Goal: Task Accomplishment & Management: Manage account settings

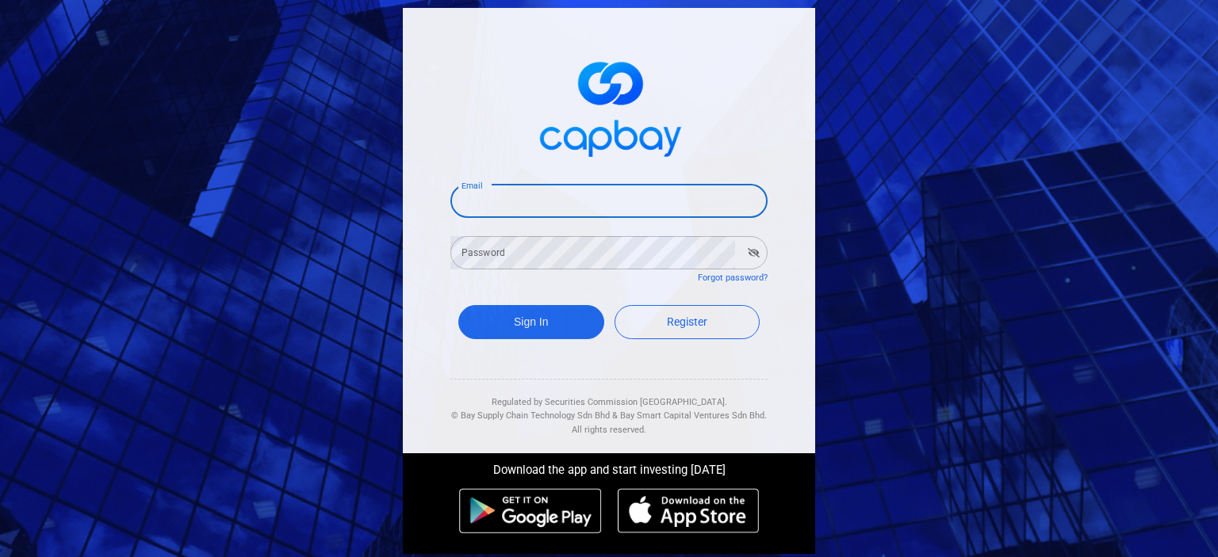
click at [504, 197] on input "Email" at bounding box center [608, 201] width 317 height 33
type input "[EMAIL_ADDRESS][DOMAIN_NAME]"
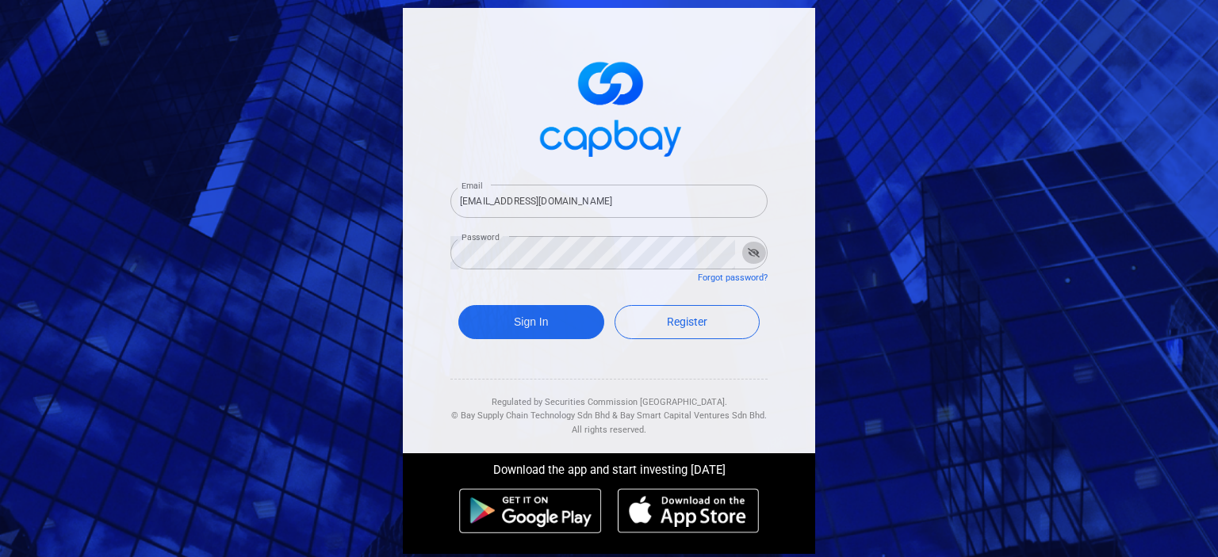
click at [741, 257] on button "button" at bounding box center [753, 253] width 25 height 22
click at [527, 326] on button "Sign In" at bounding box center [531, 322] width 146 height 34
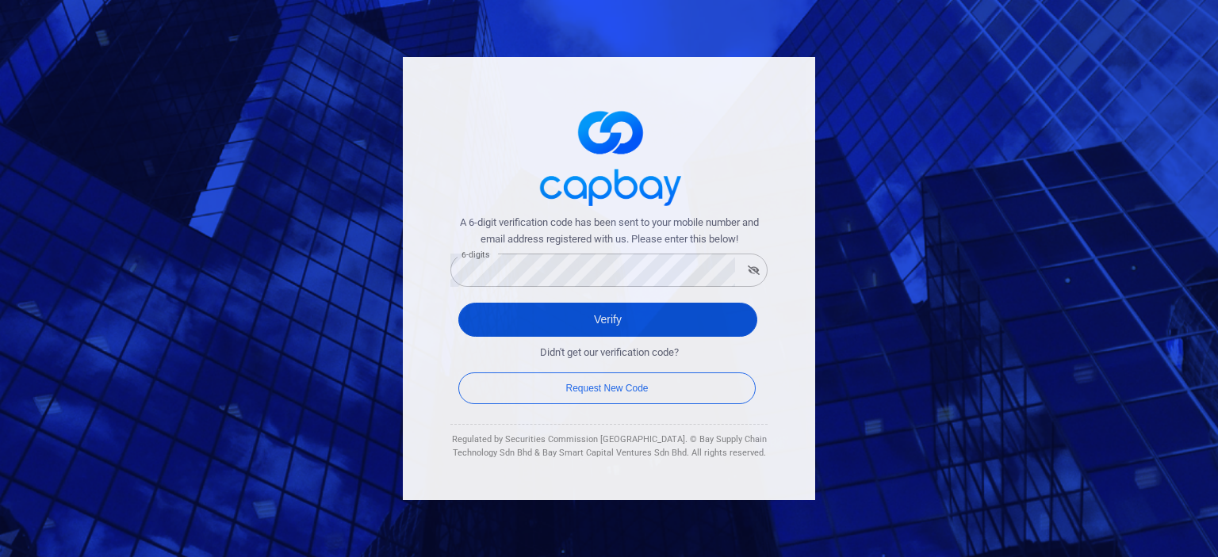
click at [580, 318] on button "Verify" at bounding box center [607, 320] width 299 height 34
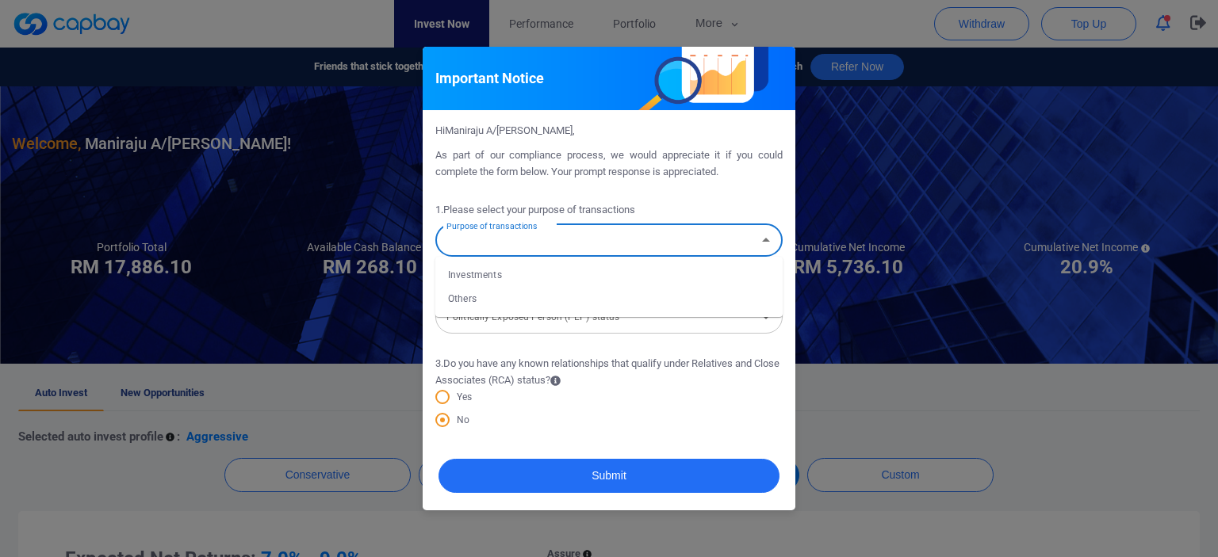
click at [565, 251] on input "Purpose of transactions" at bounding box center [596, 240] width 312 height 29
click at [522, 304] on li "Others" at bounding box center [608, 299] width 347 height 24
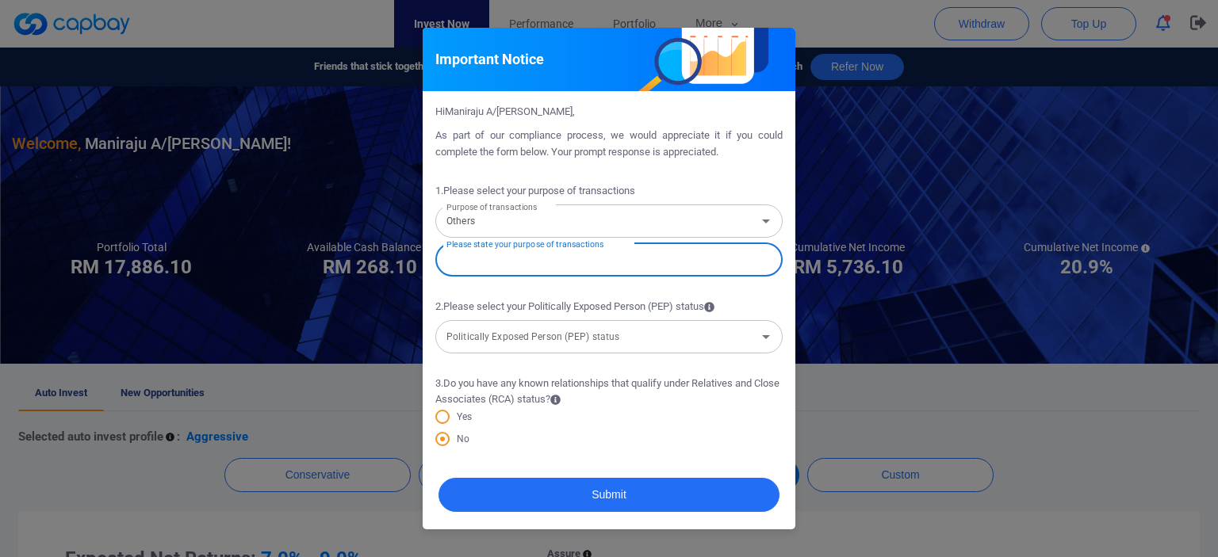
click at [553, 267] on input "text" at bounding box center [608, 259] width 347 height 33
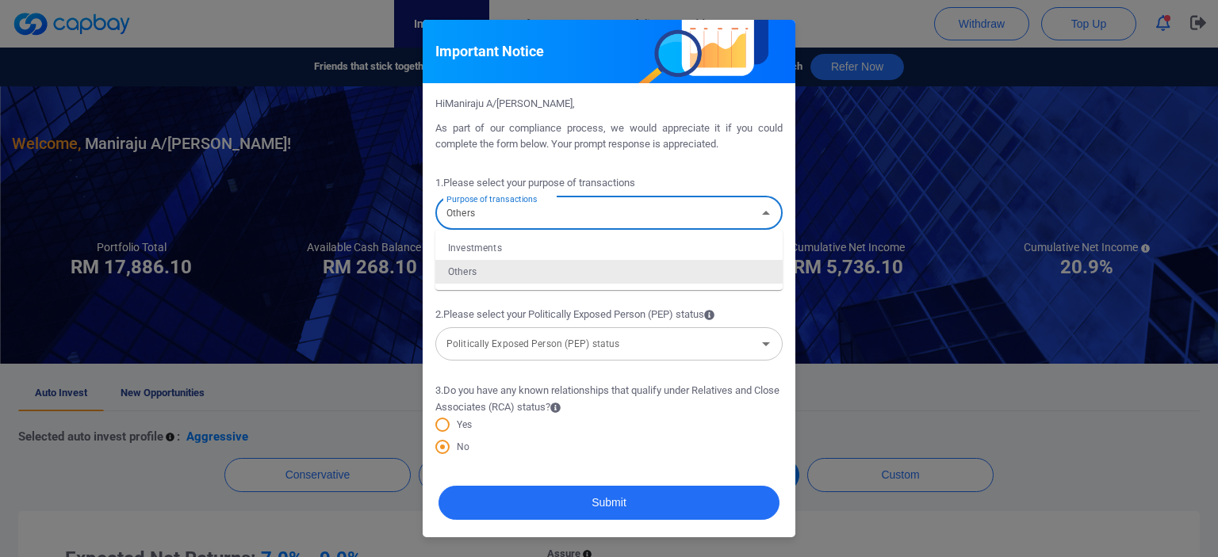
click at [604, 221] on input "Others" at bounding box center [596, 212] width 312 height 29
click at [572, 243] on li "Investments" at bounding box center [608, 248] width 347 height 24
type input "Investments"
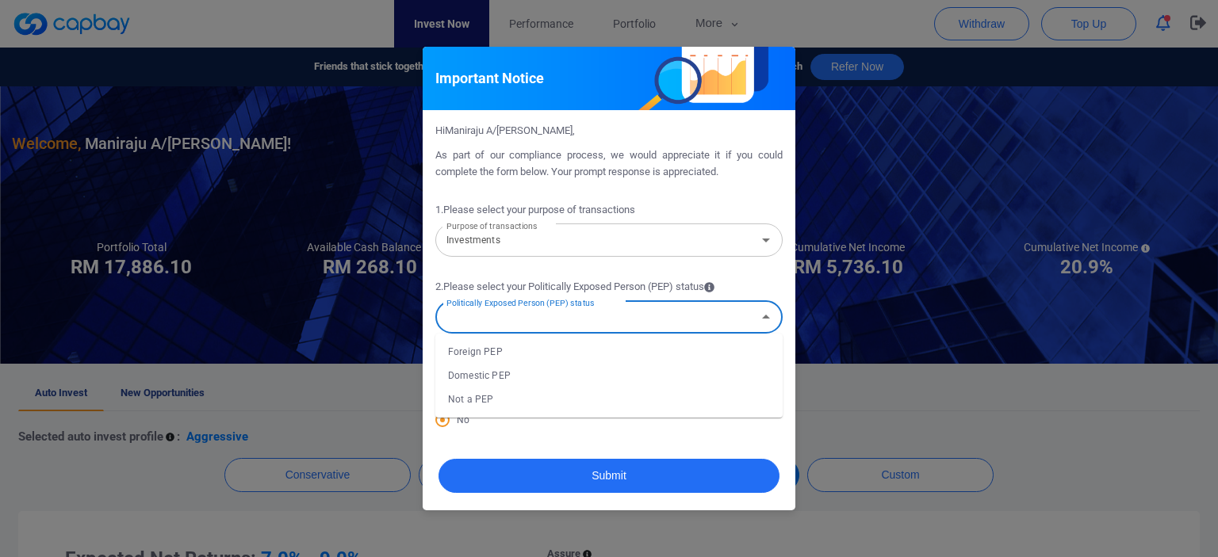
click at [619, 326] on input "Politically Exposed Person (PEP) status" at bounding box center [596, 317] width 312 height 29
click at [538, 396] on li "Not a PEP" at bounding box center [608, 400] width 347 height 24
type input "Not a PEP"
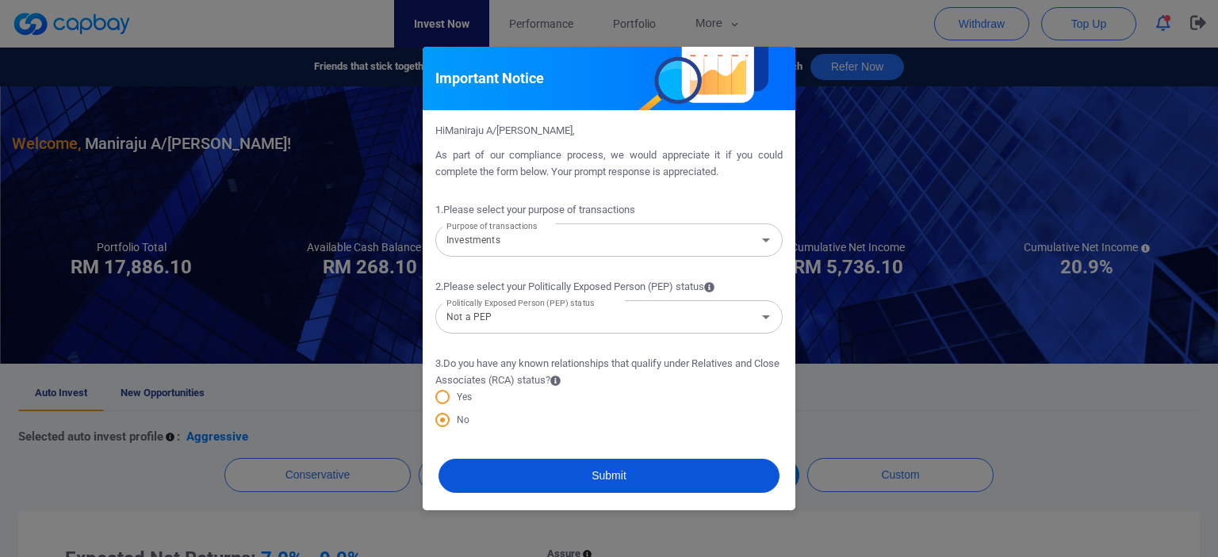
click at [630, 473] on button "Submit" at bounding box center [609, 476] width 341 height 34
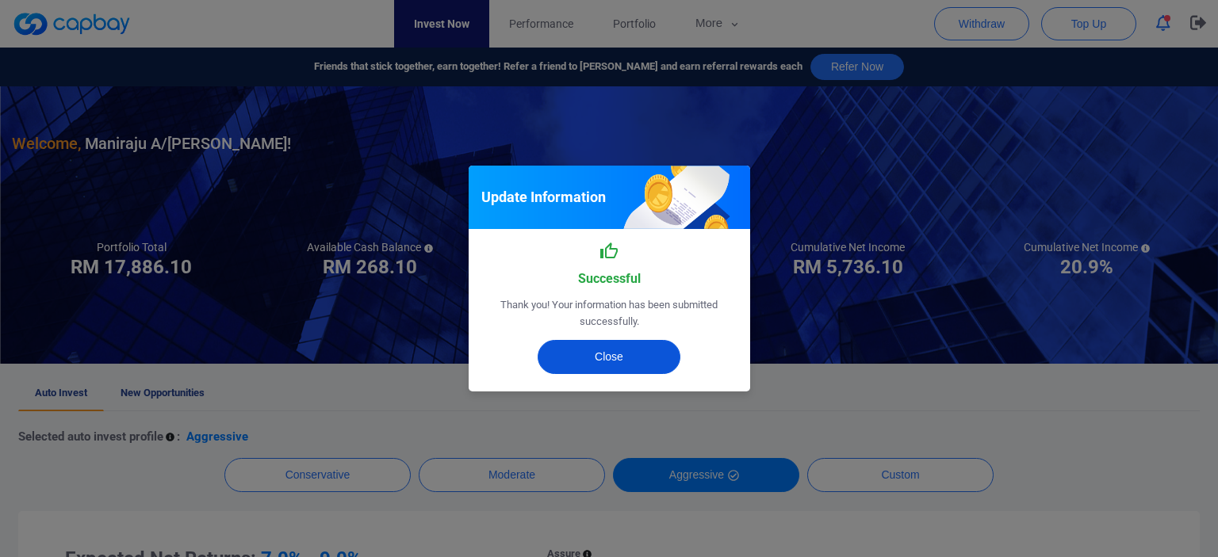
click at [606, 354] on button "Close" at bounding box center [609, 357] width 143 height 34
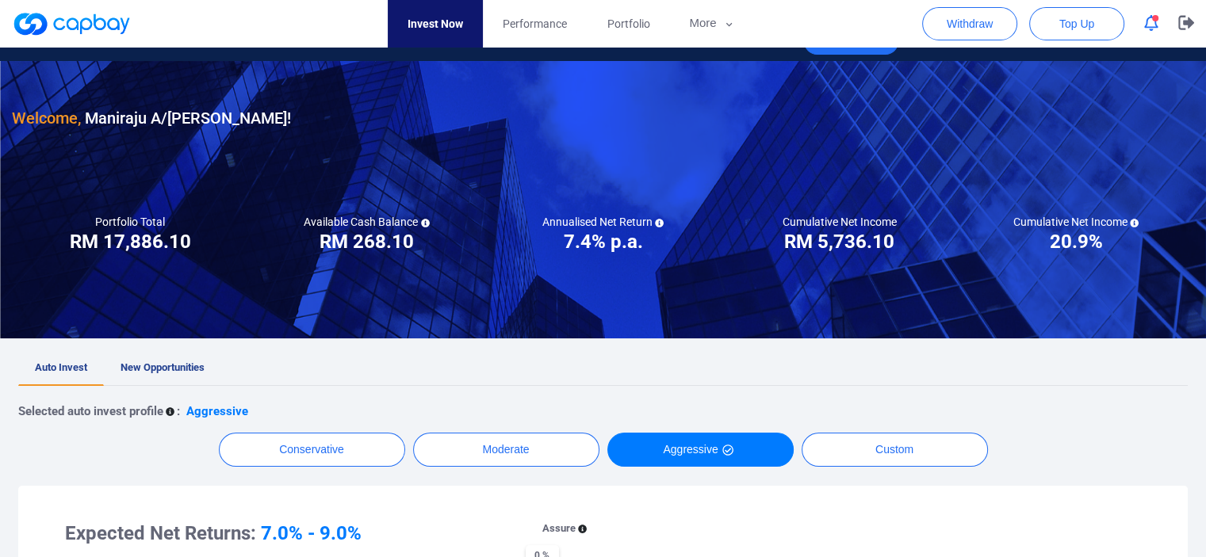
scroll to position [12, 0]
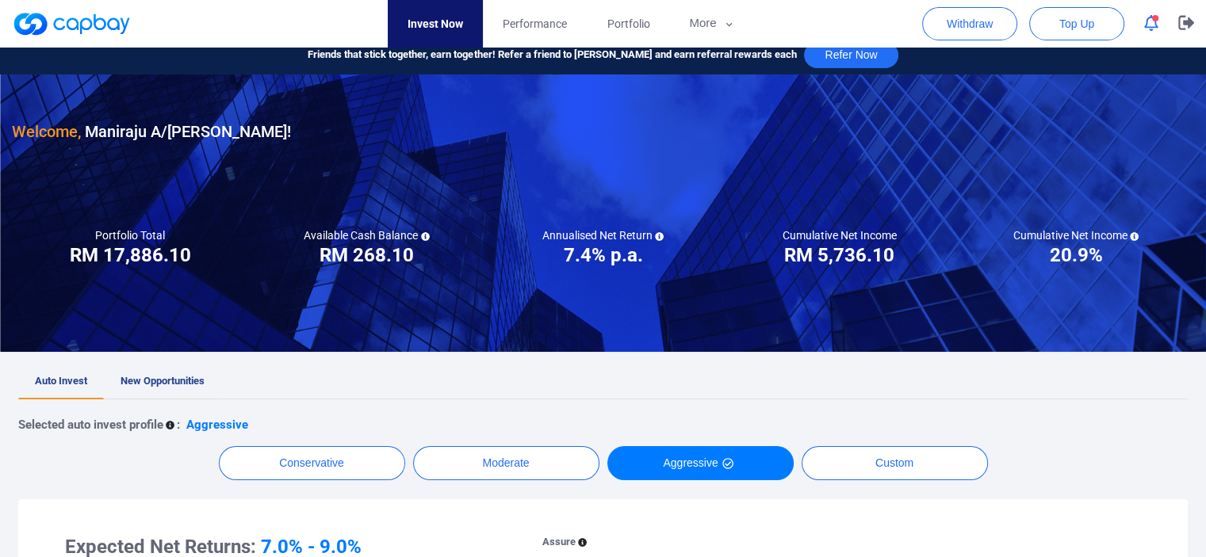
click at [178, 388] on link "New Opportunities" at bounding box center [162, 382] width 117 height 35
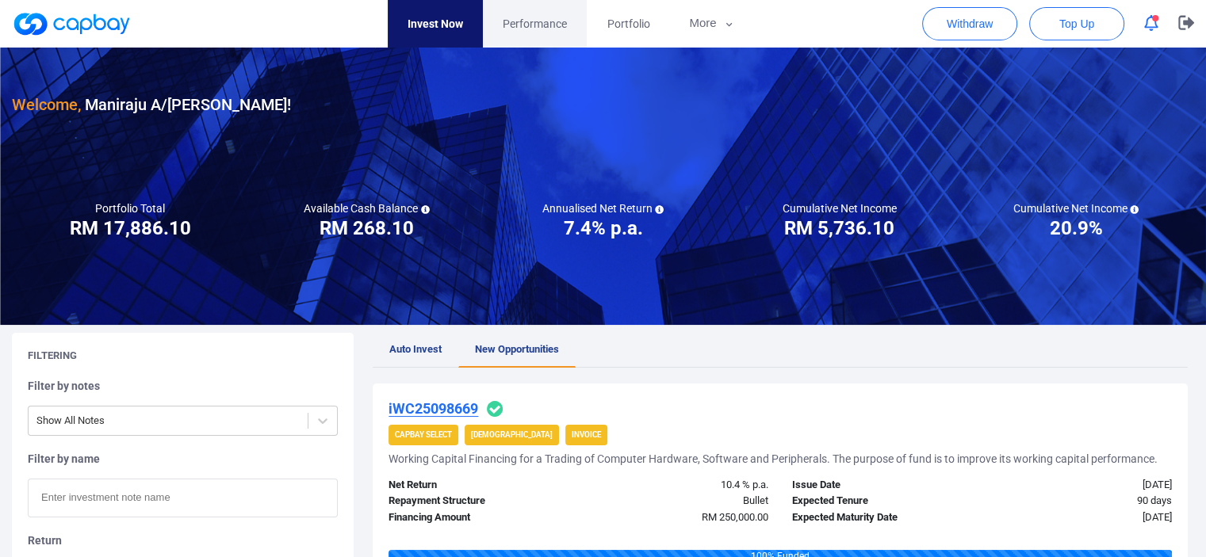
click at [525, 36] on link "Performance" at bounding box center [535, 24] width 104 height 48
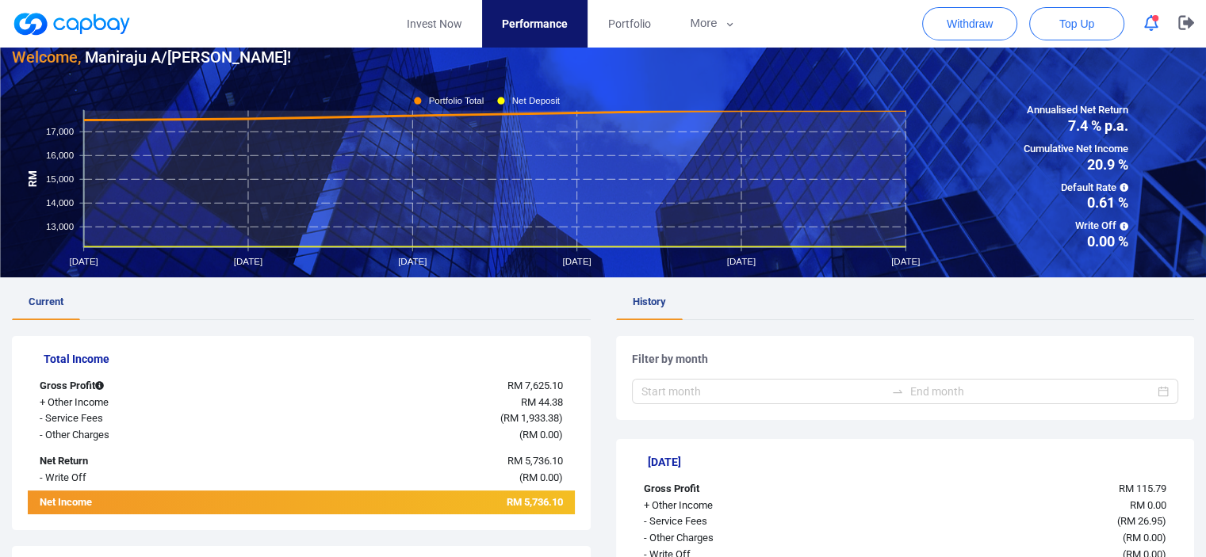
scroll to position [49, 0]
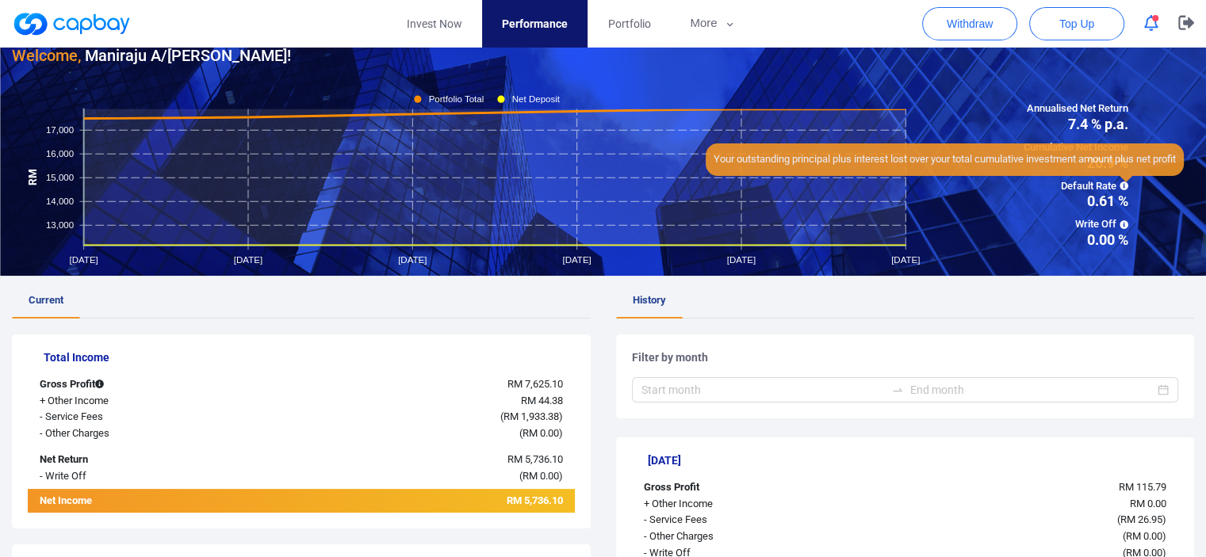
click at [1124, 186] on icon at bounding box center [1124, 186] width 9 height 9
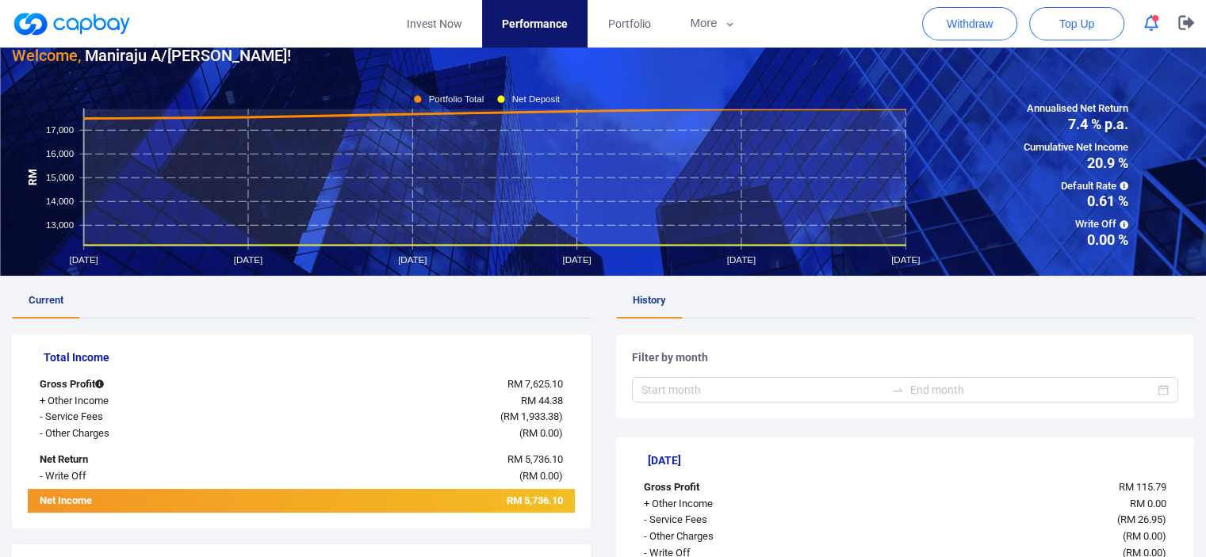
click at [1123, 198] on span "0.61 %" at bounding box center [1076, 201] width 105 height 14
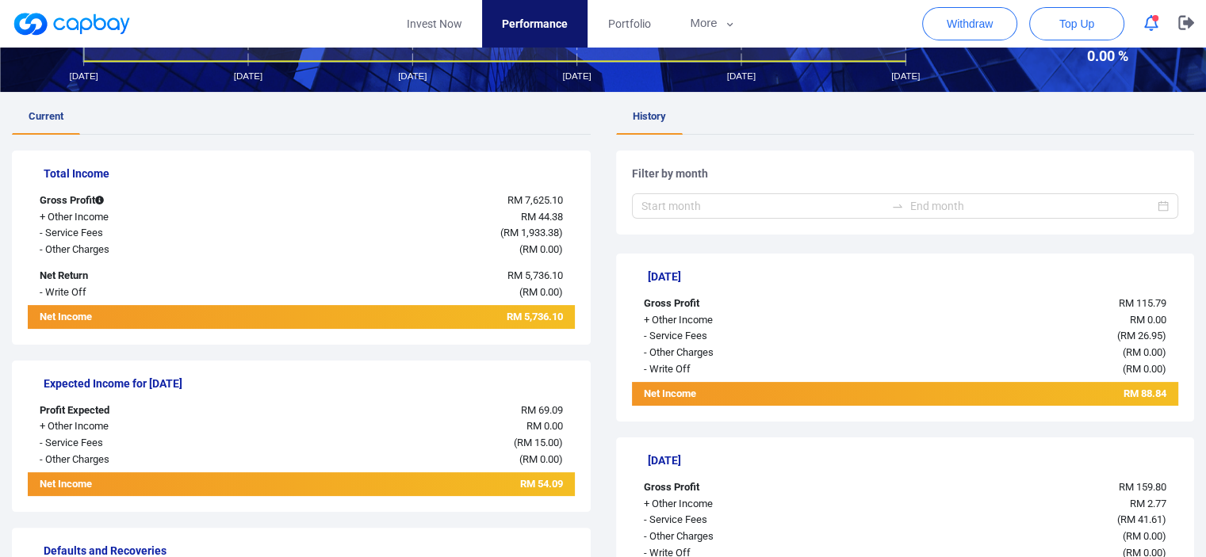
scroll to position [0, 0]
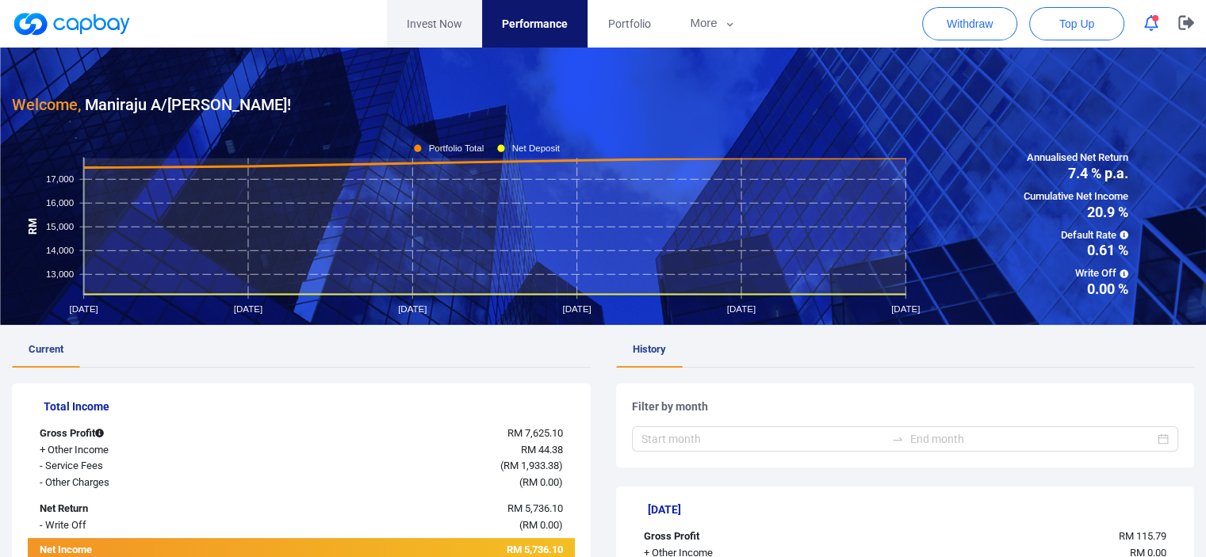
click at [418, 19] on link "Invest Now" at bounding box center [434, 24] width 95 height 48
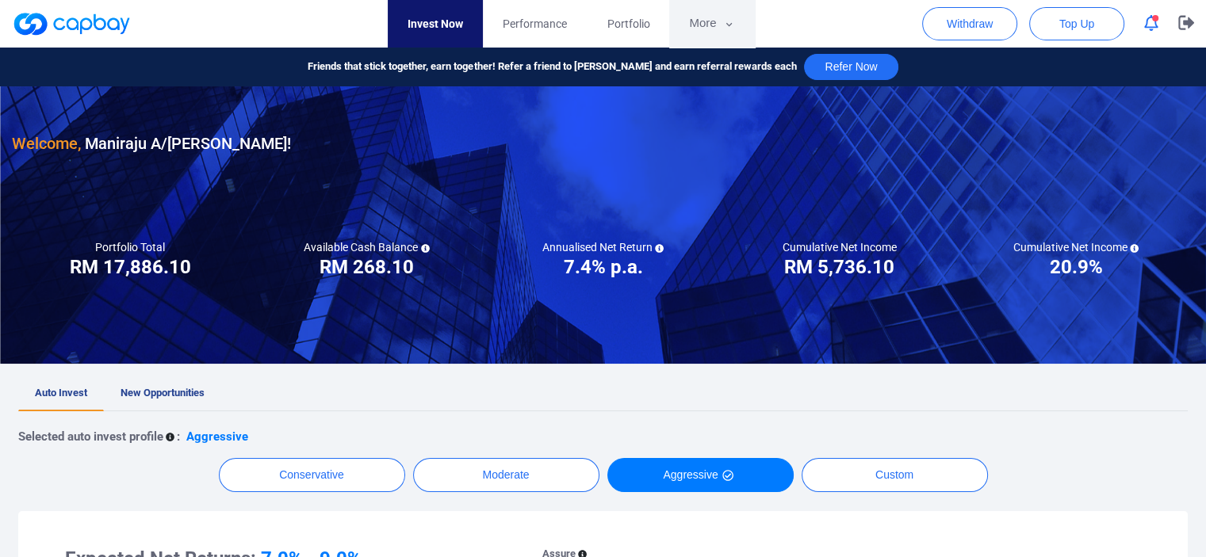
click at [718, 25] on button "More" at bounding box center [711, 24] width 85 height 48
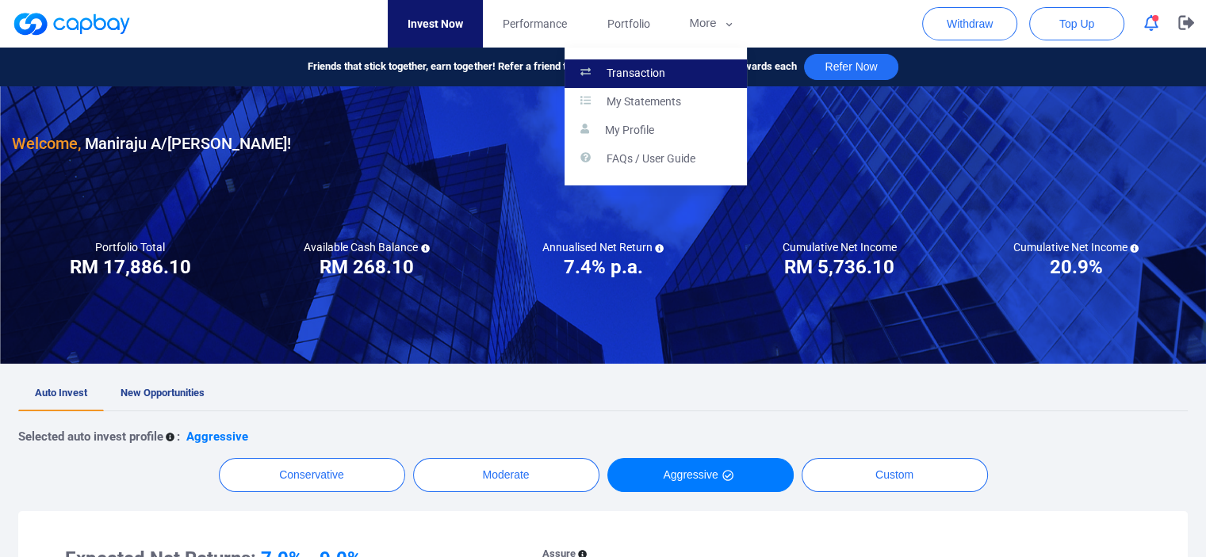
click at [621, 75] on p "Transaction" at bounding box center [636, 74] width 59 height 14
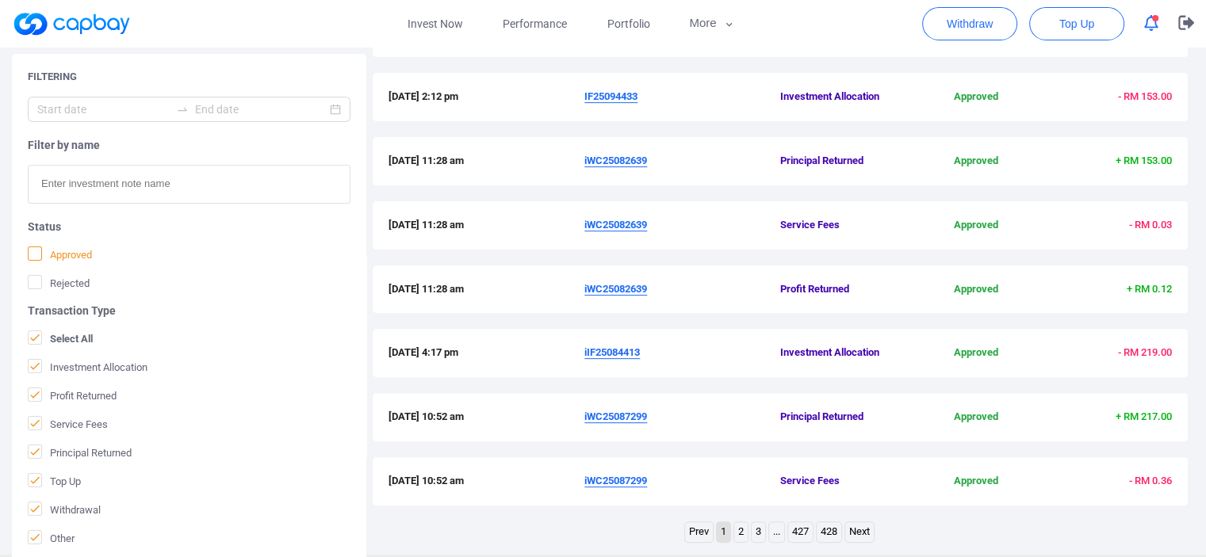
scroll to position [501, 0]
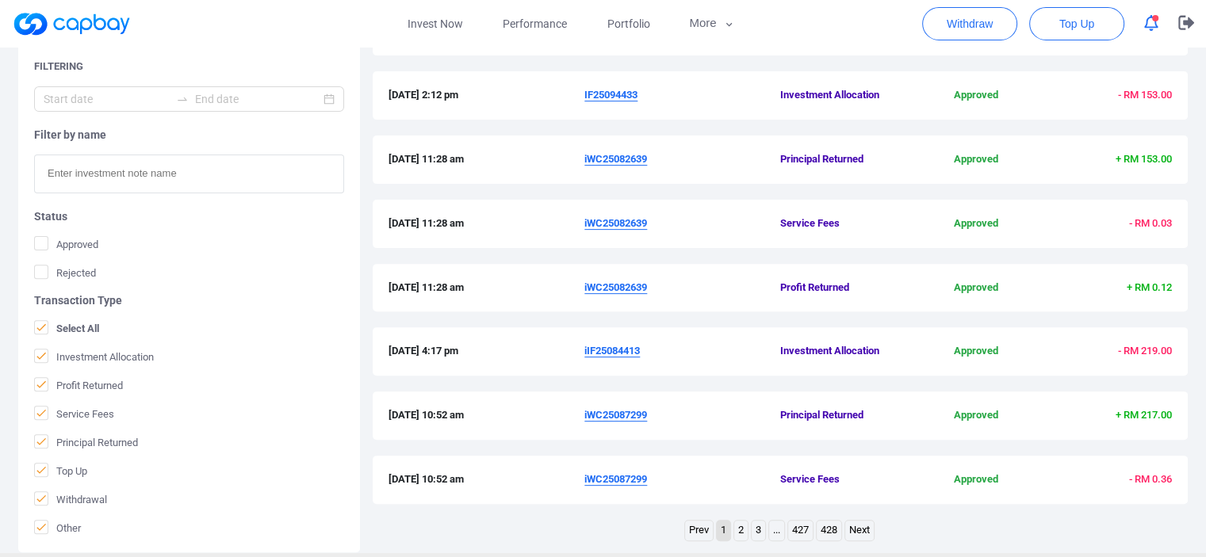
click at [32, 325] on div "Filtering Filter by name Status Approved Rejected Transaction Type Select All I…" at bounding box center [189, 298] width 342 height 509
click at [42, 326] on icon at bounding box center [41, 327] width 10 height 7
click at [0, 0] on input "Select All" at bounding box center [0, 0] width 0 height 0
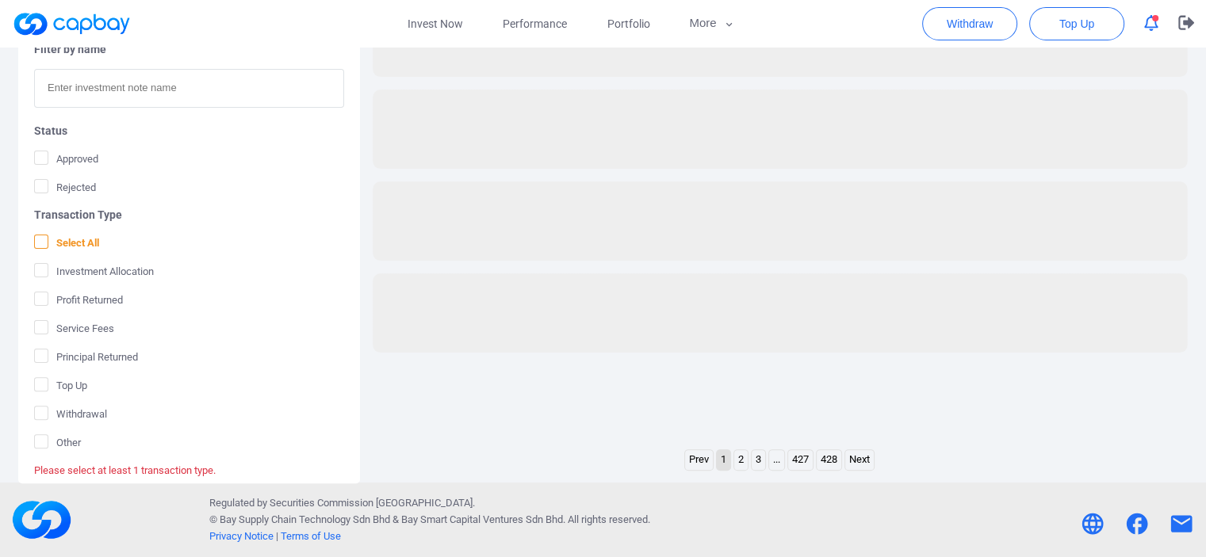
scroll to position [383, 0]
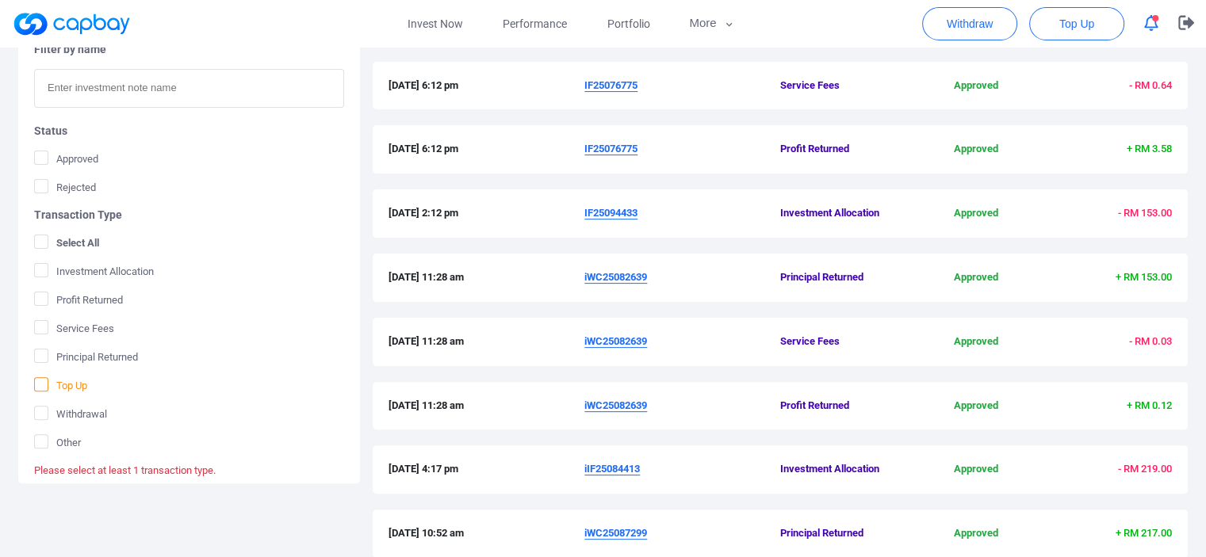
click at [43, 386] on icon at bounding box center [41, 384] width 13 height 13
click at [0, 0] on input "Top Up" at bounding box center [0, 0] width 0 height 0
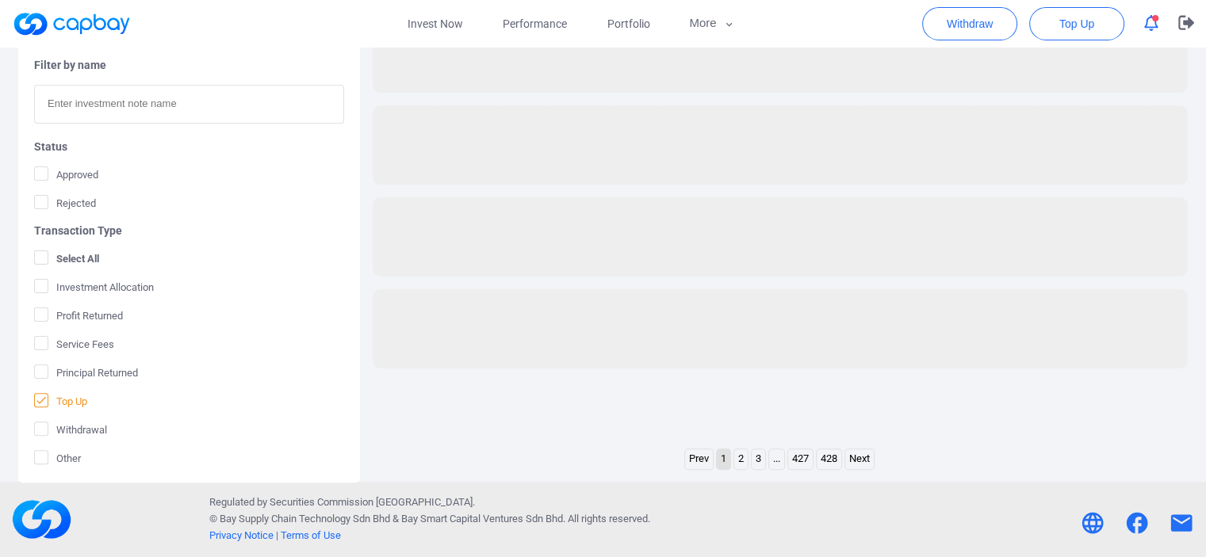
scroll to position [366, 0]
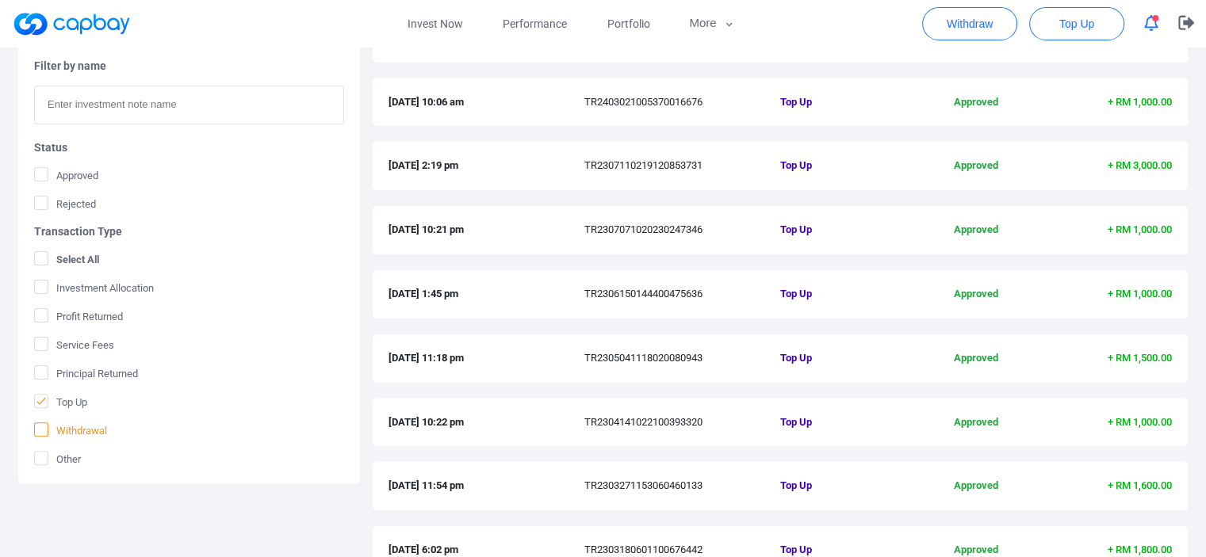
click at [40, 431] on icon at bounding box center [41, 429] width 10 height 7
click at [0, 0] on input "Withdrawal" at bounding box center [0, 0] width 0 height 0
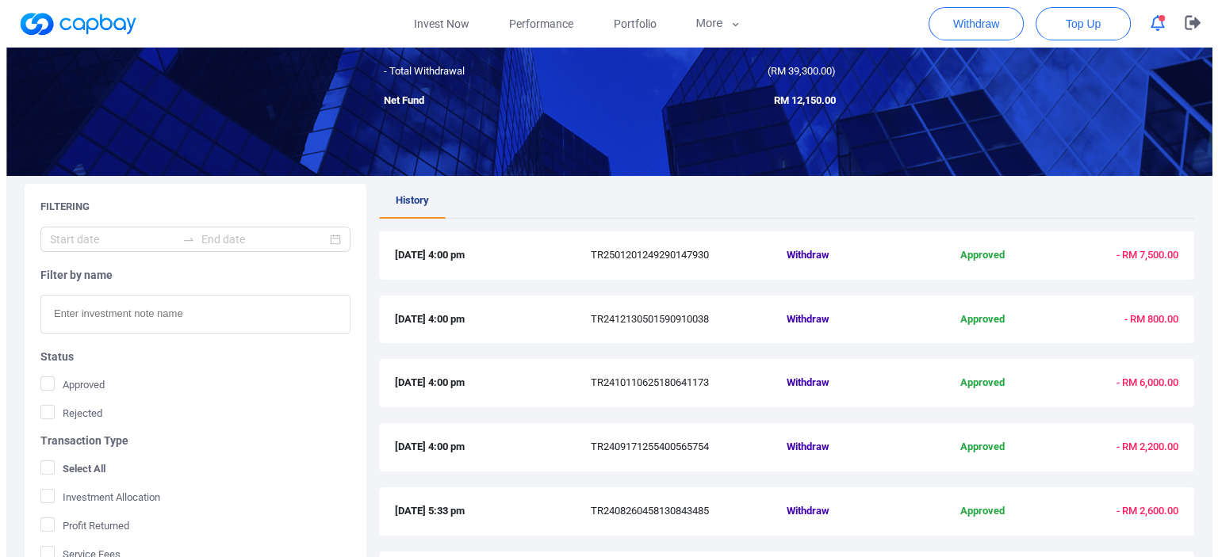
scroll to position [0, 0]
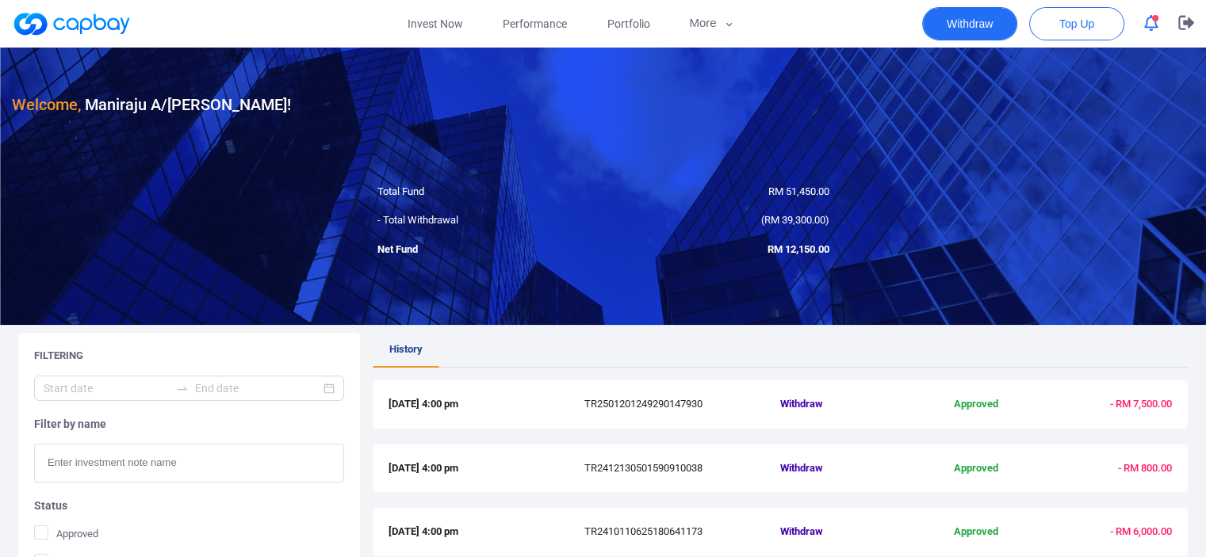
click at [996, 24] on button "Withdraw" at bounding box center [969, 23] width 95 height 33
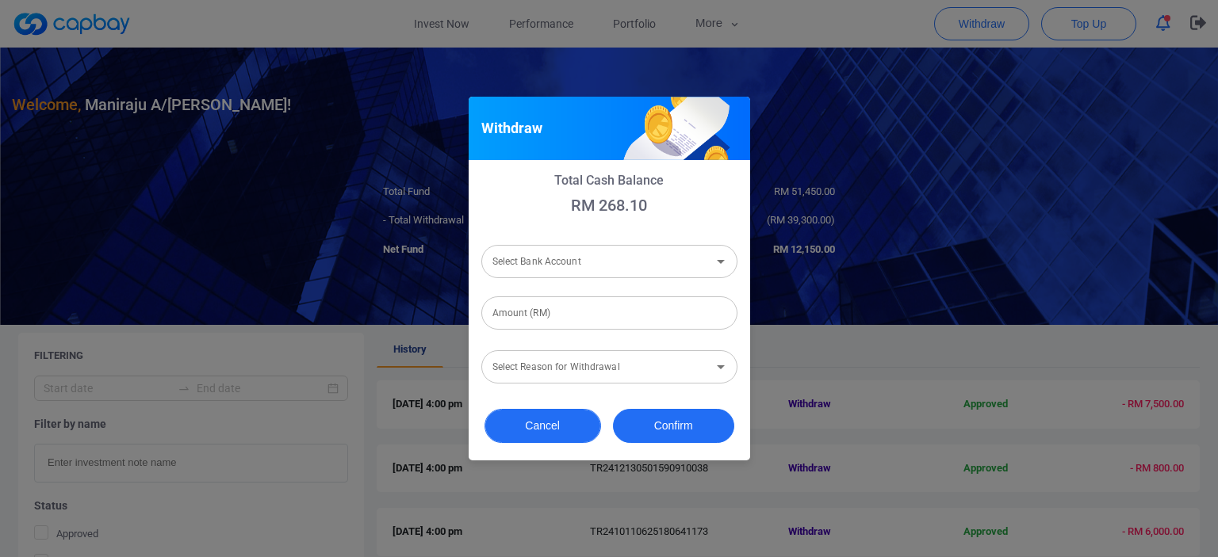
click at [538, 437] on button "Cancel" at bounding box center [542, 426] width 117 height 34
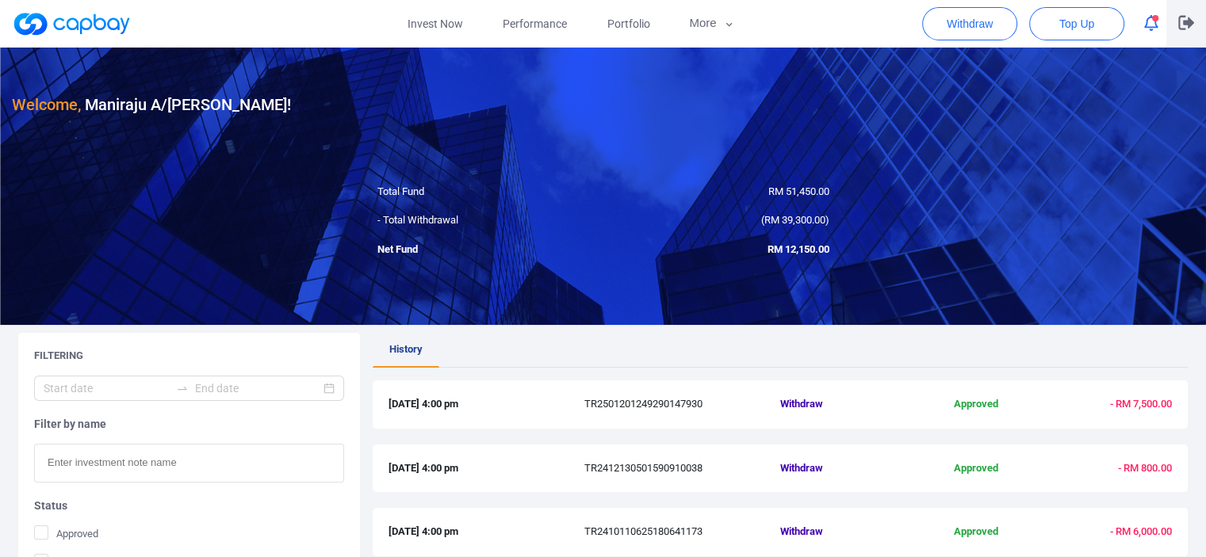
click at [1181, 21] on icon "button" at bounding box center [1186, 22] width 16 height 15
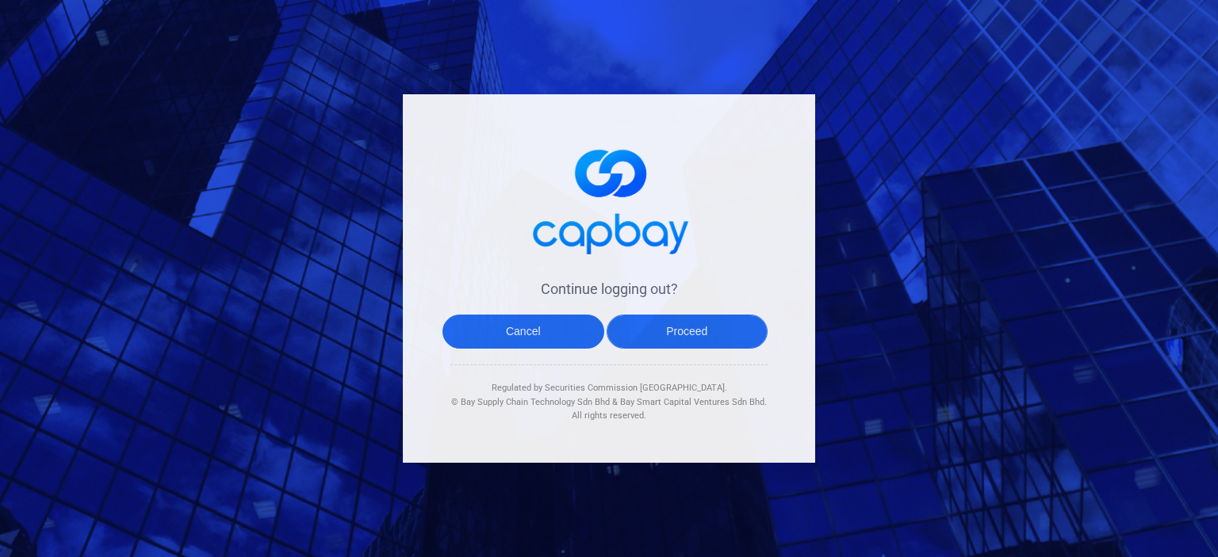
click at [673, 332] on button "Proceed" at bounding box center [688, 332] width 162 height 34
